Goal: Information Seeking & Learning: Learn about a topic

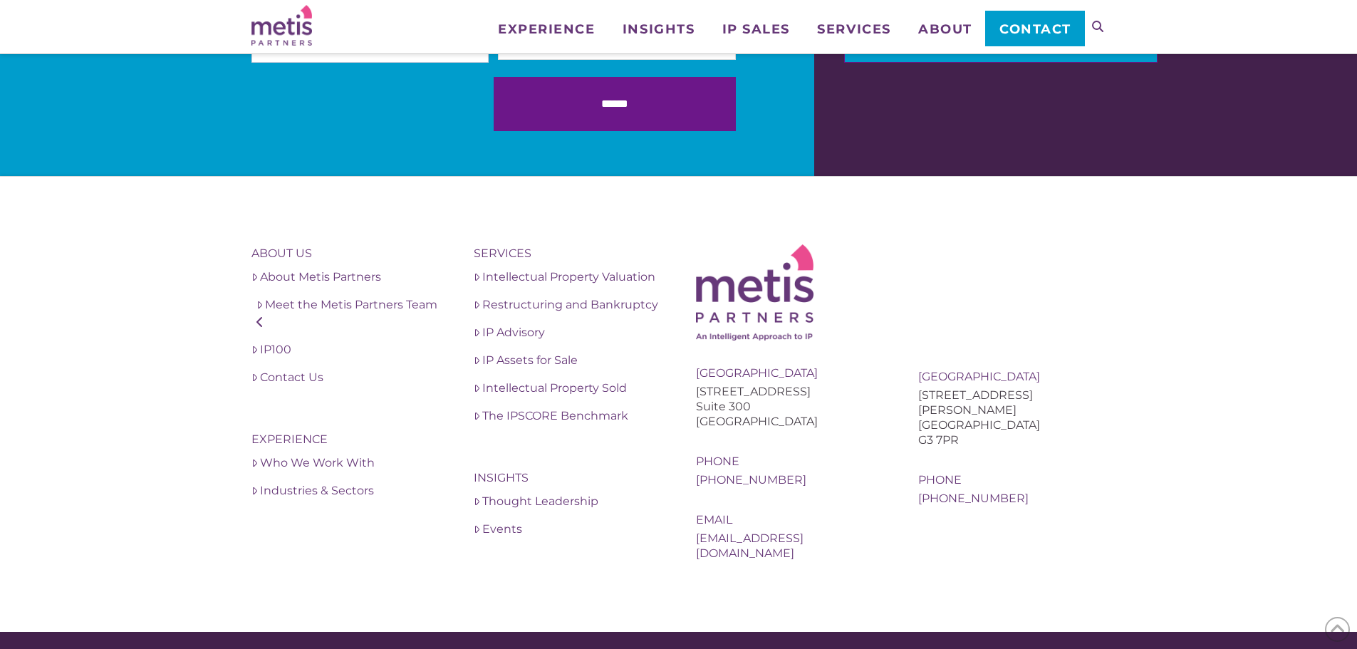
scroll to position [2909, 0]
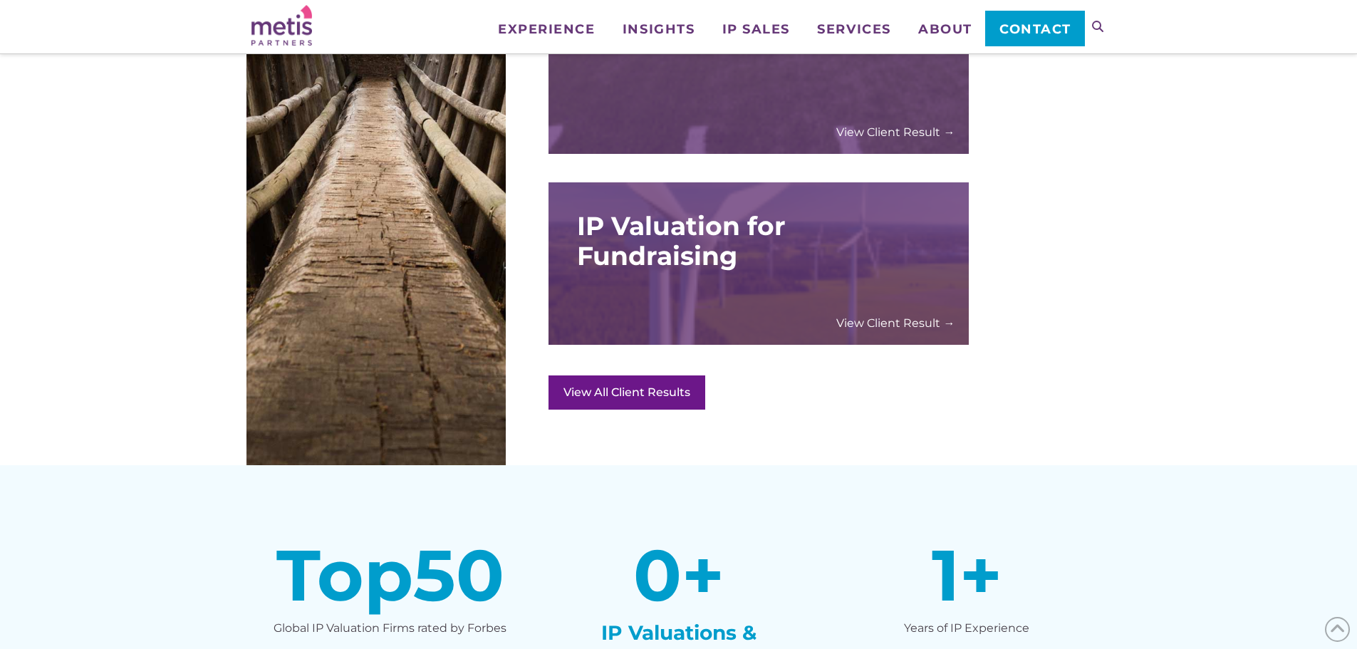
scroll to position [2065, 0]
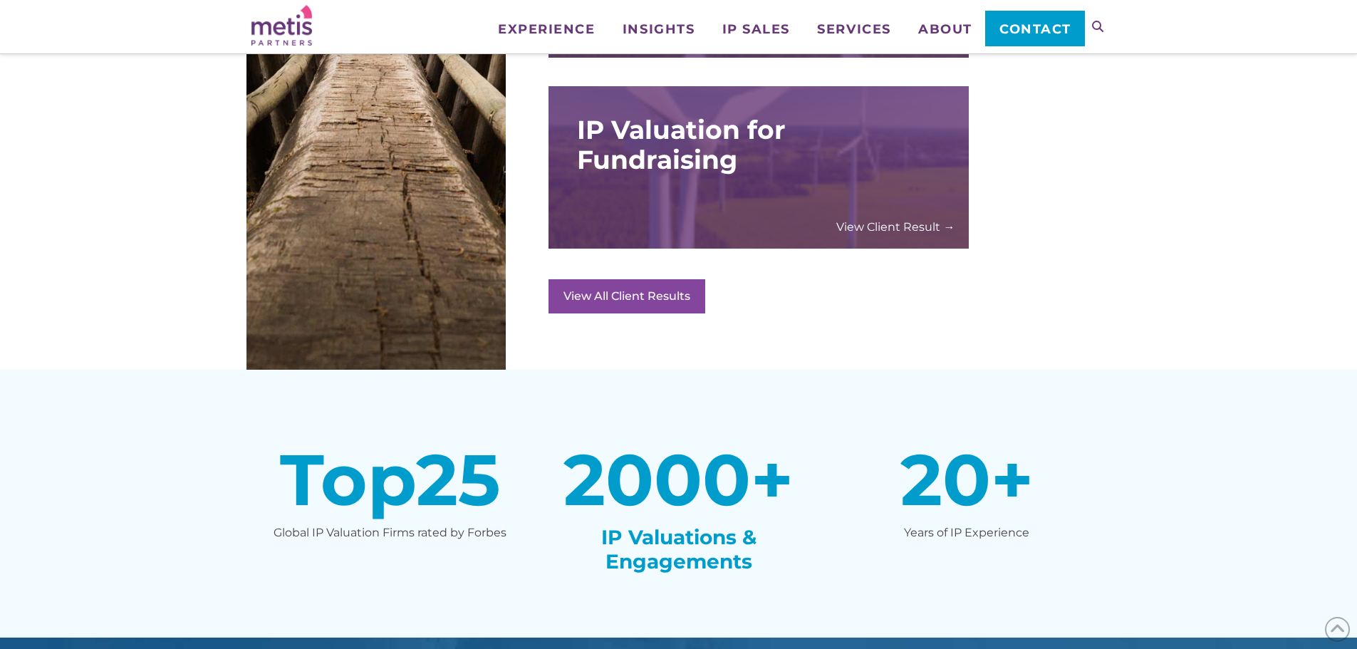
click at [592, 301] on link "View All Client Results" at bounding box center [626, 296] width 157 height 34
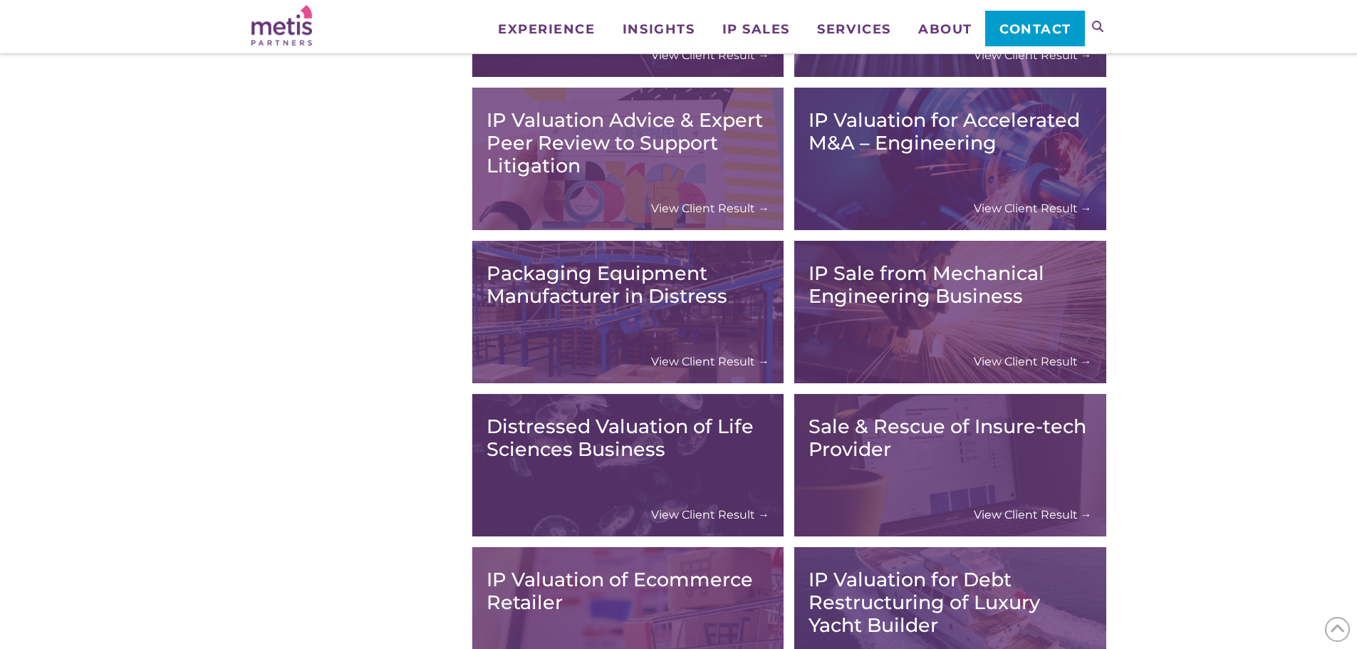
scroll to position [4486, 0]
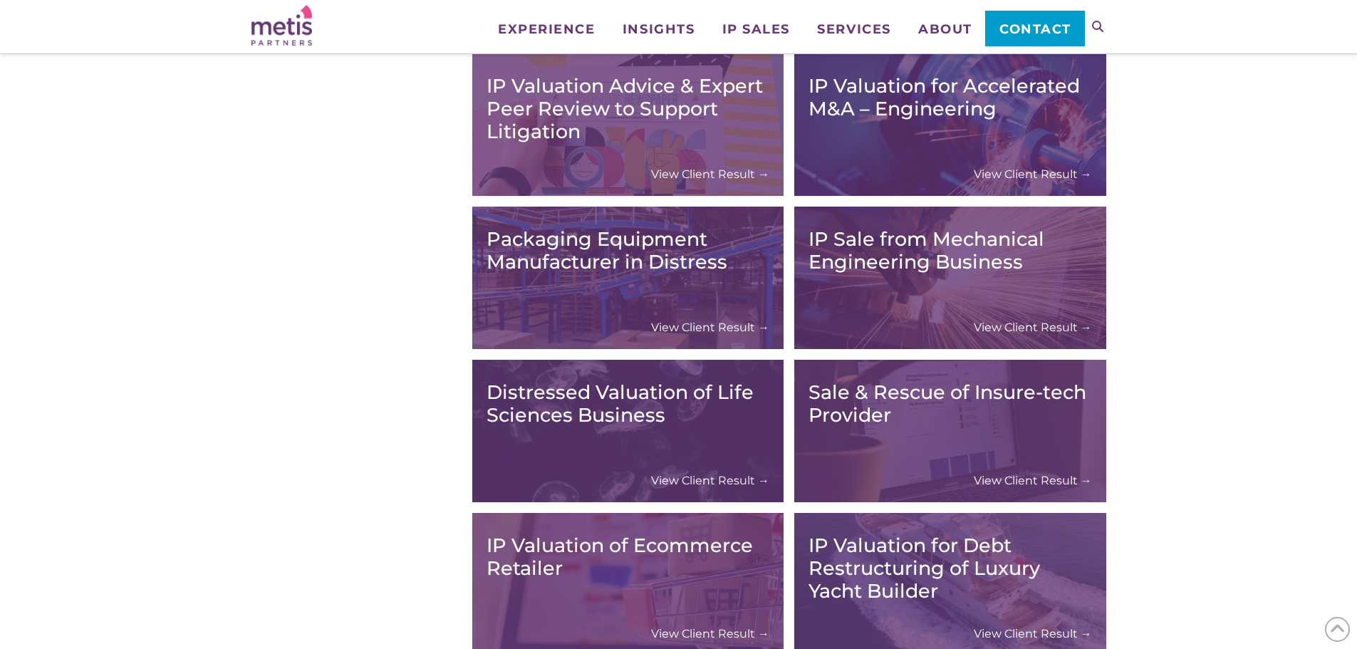
click at [709, 331] on link "View Client Result →" at bounding box center [710, 327] width 118 height 15
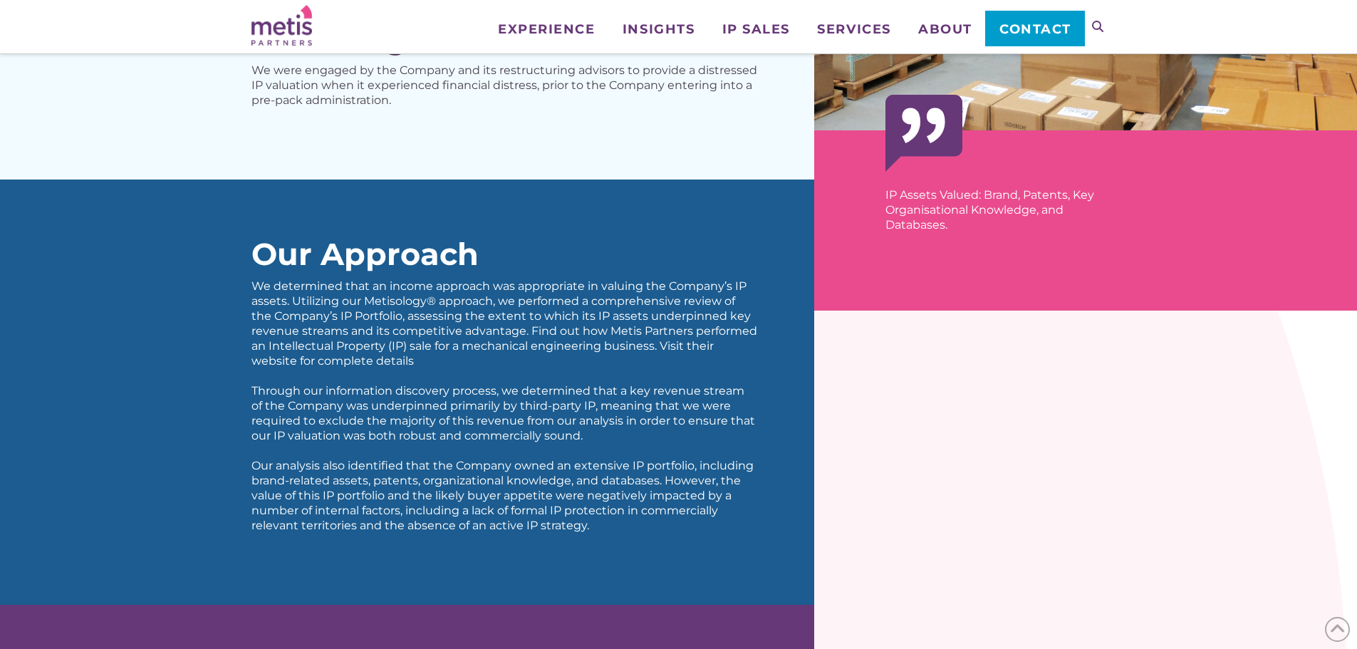
scroll to position [570, 0]
